Goal: Navigation & Orientation: Find specific page/section

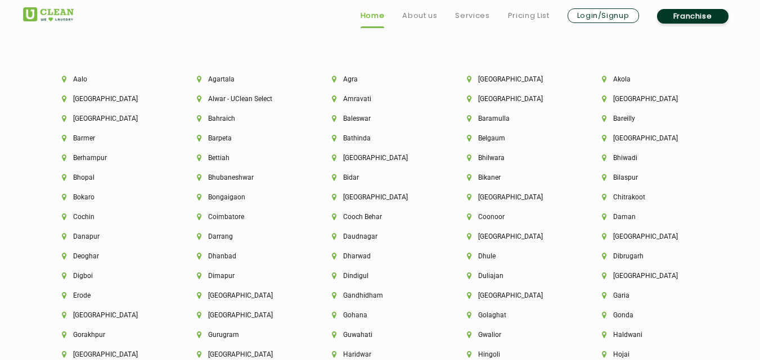
scroll to position [2425, 0]
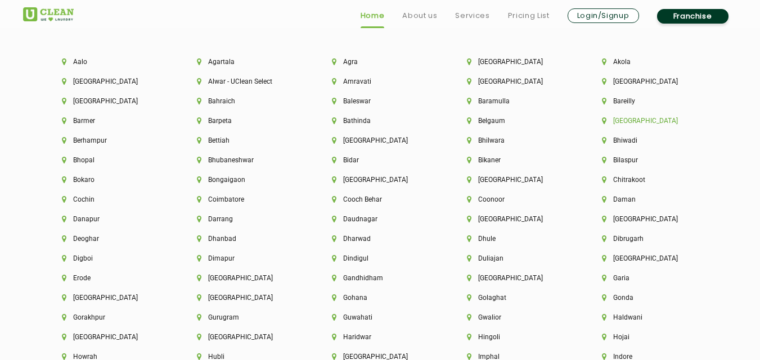
click at [636, 119] on li "[GEOGRAPHIC_DATA]" at bounding box center [650, 121] width 97 height 8
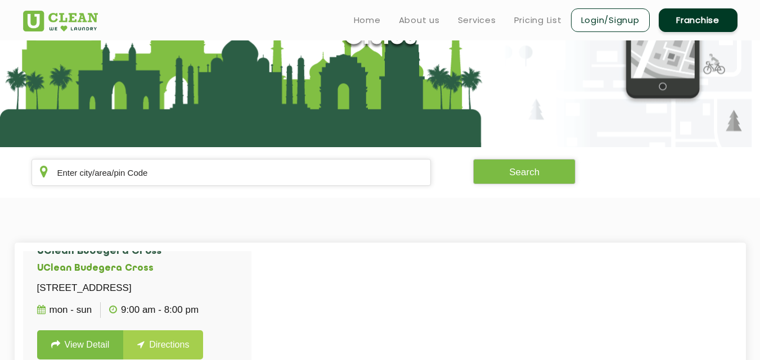
scroll to position [2489, 0]
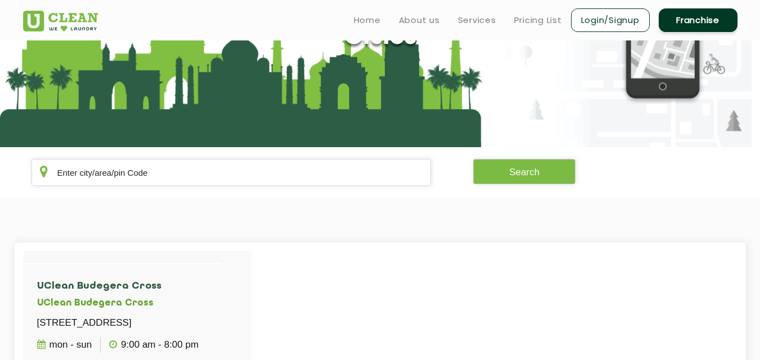
click at [188, 35] on p "[STREET_ADDRESS][PERSON_NAME]" at bounding box center [123, 27] width 173 height 16
click at [210, 35] on p "[STREET_ADDRESS][PERSON_NAME]" at bounding box center [123, 27] width 173 height 16
click at [177, 35] on p "[STREET_ADDRESS][PERSON_NAME]" at bounding box center [123, 27] width 173 height 16
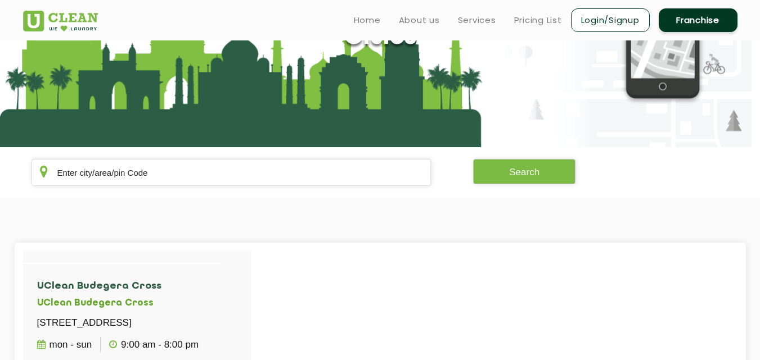
click at [197, 35] on p "[STREET_ADDRESS][PERSON_NAME]" at bounding box center [123, 27] width 173 height 16
click at [209, 35] on p "[STREET_ADDRESS][PERSON_NAME]" at bounding box center [123, 27] width 173 height 16
drag, startPoint x: 209, startPoint y: 271, endPoint x: 186, endPoint y: 276, distance: 23.6
click at [186, 35] on p "[STREET_ADDRESS][PERSON_NAME]" at bounding box center [123, 27] width 173 height 16
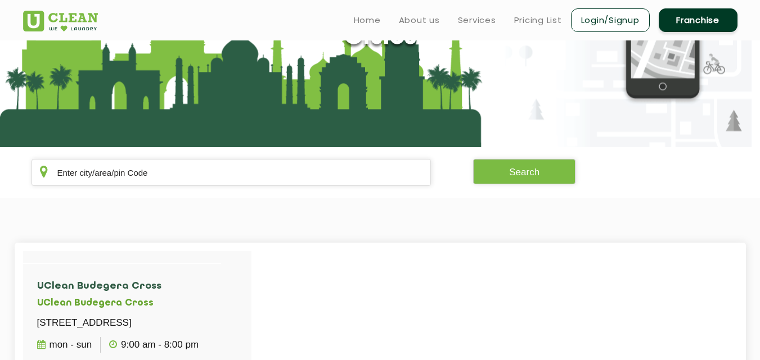
click at [209, 35] on p "[STREET_ADDRESS][PERSON_NAME]" at bounding box center [123, 27] width 173 height 16
drag, startPoint x: 209, startPoint y: 276, endPoint x: 186, endPoint y: 276, distance: 23.1
click at [186, 35] on p "[STREET_ADDRESS][PERSON_NAME]" at bounding box center [123, 27] width 173 height 16
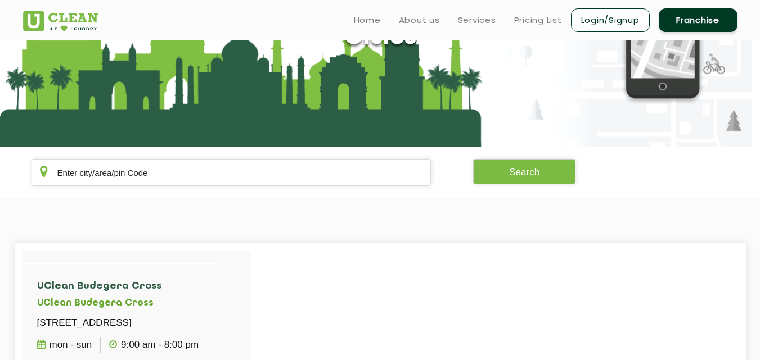
click at [186, 35] on p "[STREET_ADDRESS][PERSON_NAME]" at bounding box center [123, 27] width 173 height 16
click at [210, 35] on p "[STREET_ADDRESS][PERSON_NAME]" at bounding box center [123, 27] width 173 height 16
click at [204, 35] on p "[STREET_ADDRESS][PERSON_NAME]" at bounding box center [123, 27] width 173 height 16
click at [203, 35] on p "[STREET_ADDRESS][PERSON_NAME]" at bounding box center [123, 27] width 173 height 16
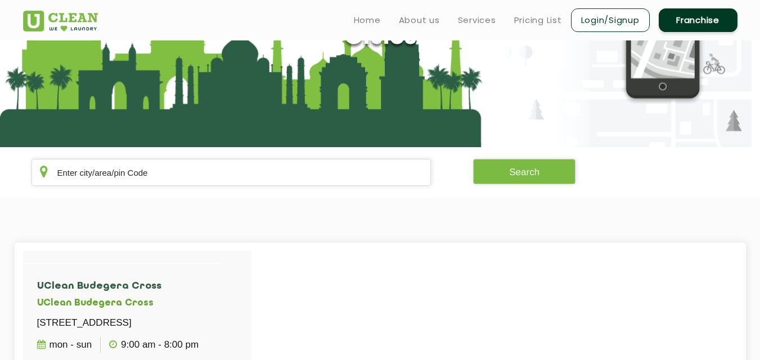
click at [203, 35] on p "[STREET_ADDRESS][PERSON_NAME]" at bounding box center [123, 27] width 173 height 16
click at [210, 35] on p "[STREET_ADDRESS][PERSON_NAME]" at bounding box center [123, 27] width 173 height 16
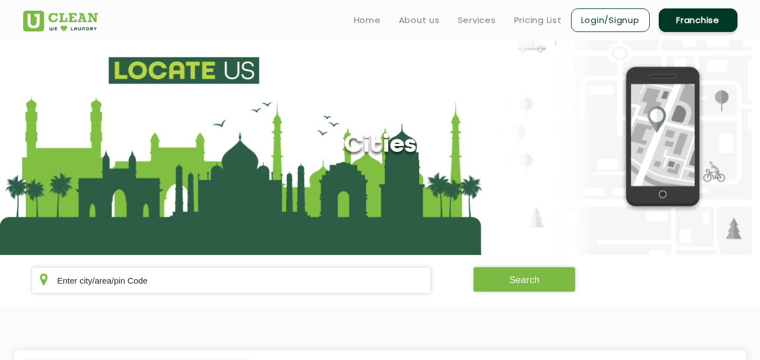
scroll to position [0, 0]
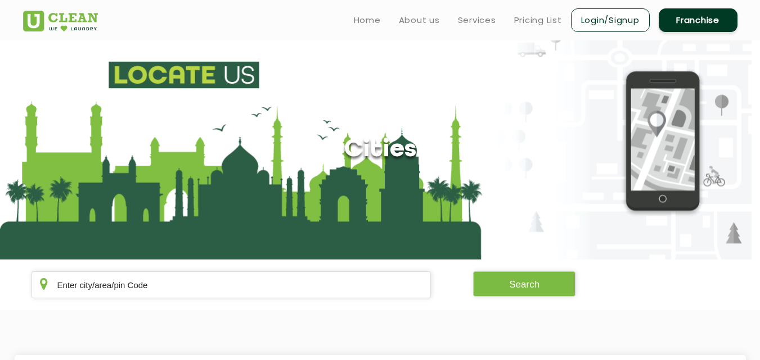
click at [480, 178] on section "Cities" at bounding box center [380, 149] width 760 height 219
click at [472, 188] on section "Cities" at bounding box center [380, 149] width 760 height 219
